Goal: Information Seeking & Learning: Learn about a topic

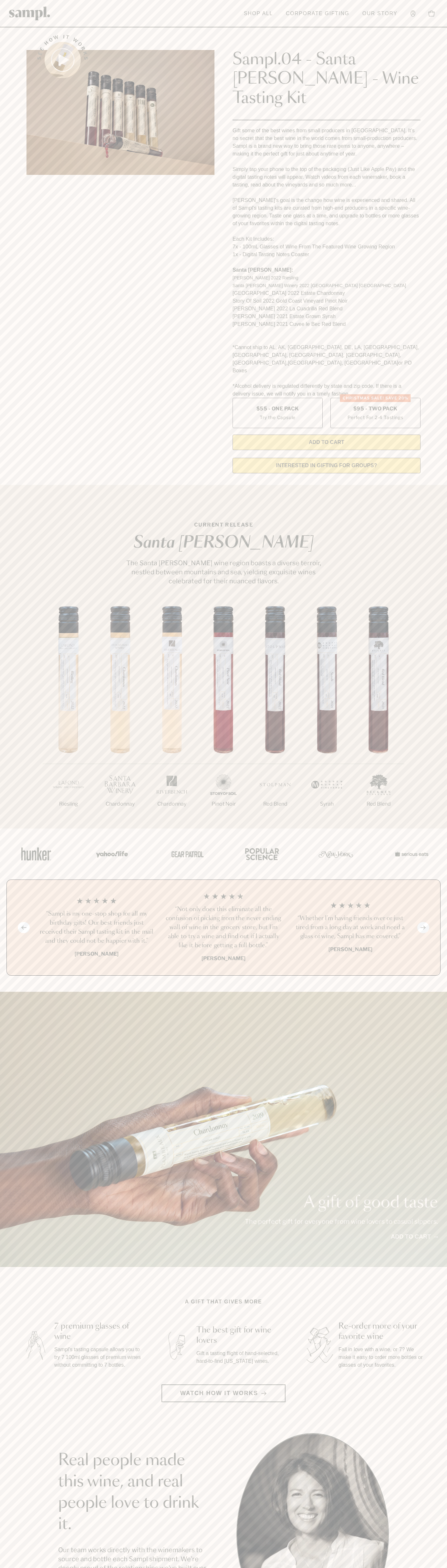
click at [337, 18] on link "Corporate Gifting" at bounding box center [317, 13] width 70 height 14
click at [445, 997] on div "A gift of good taste The perfect gift for everyone from wine lovers to casual s…" at bounding box center [224, 1130] width 447 height 275
click at [259, 1568] on html "Skip to main content Toggle navigation menu Shop All Corporate Gifting Our Stor…" at bounding box center [224, 1304] width 447 height 2609
click at [9, 1385] on main "See how it works Sampl.04 - Santa [PERSON_NAME] - Wine Tasting Kit Gift some of…" at bounding box center [224, 1229] width 447 height 2459
